Goal: Information Seeking & Learning: Learn about a topic

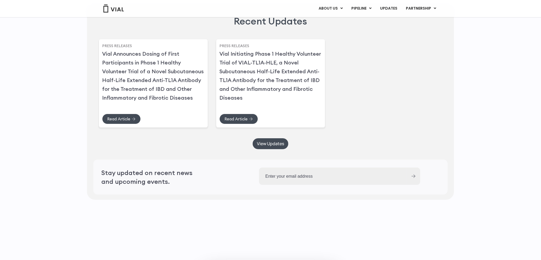
scroll to position [1544, 0]
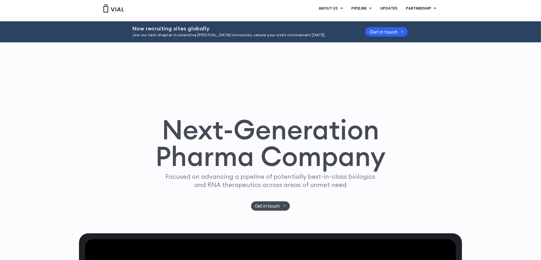
scroll to position [0, 0]
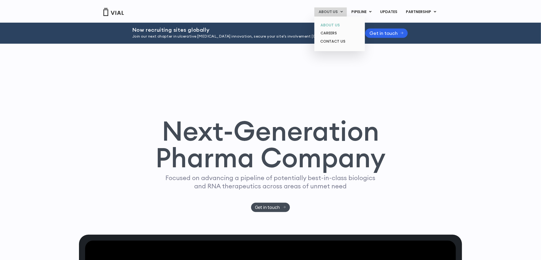
click at [332, 23] on link "ABOUT US" at bounding box center [339, 25] width 47 height 8
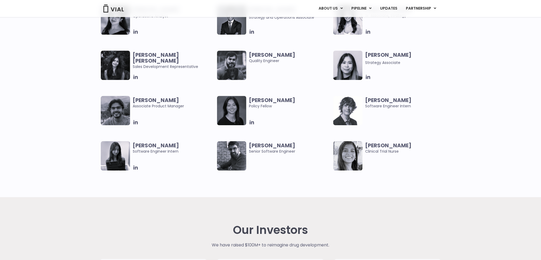
scroll to position [1091, 0]
